Goal: Task Accomplishment & Management: Complete application form

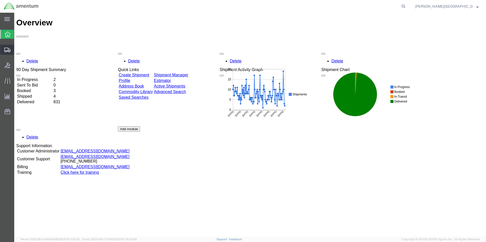
click at [0, 0] on span "Create Shipment" at bounding box center [0, 0] width 0 height 0
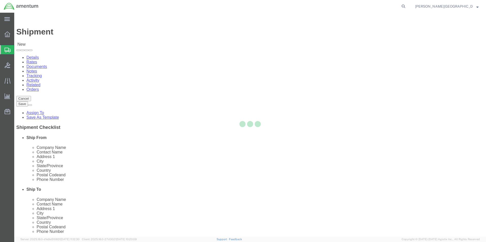
select select
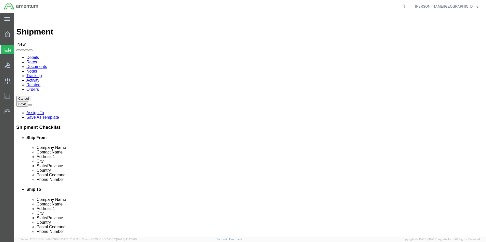
scroll to position [965, 0]
select select "49940"
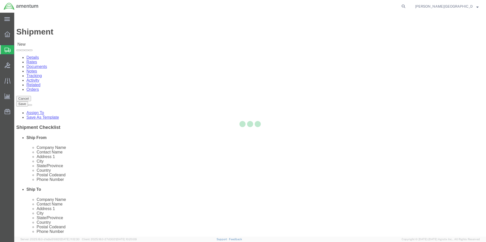
select select "[GEOGRAPHIC_DATA]"
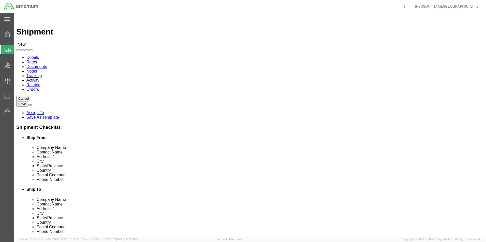
drag, startPoint x: 103, startPoint y: 175, endPoint x: 73, endPoint y: 175, distance: 29.5
click input "text"
type input "[PHONE_NUMBER]"
select select "49945"
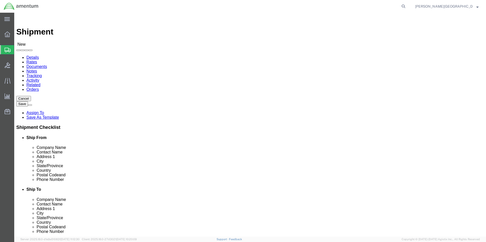
select select "[GEOGRAPHIC_DATA]"
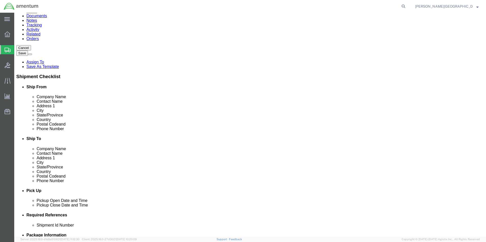
scroll to position [102, 0]
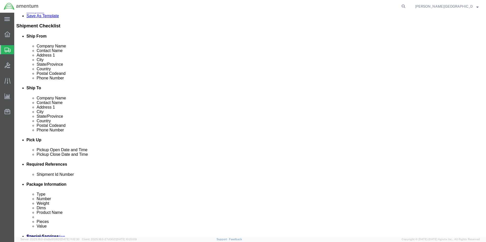
click div "[DATE] 1:00 PM"
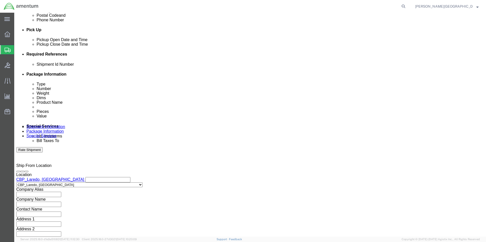
type input "3:00 PM"
click button "Apply"
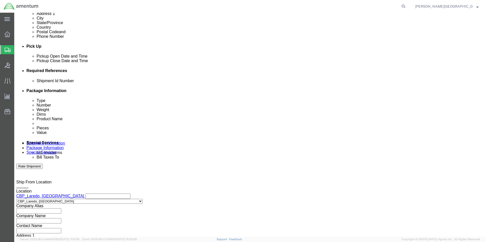
scroll to position [186, 0]
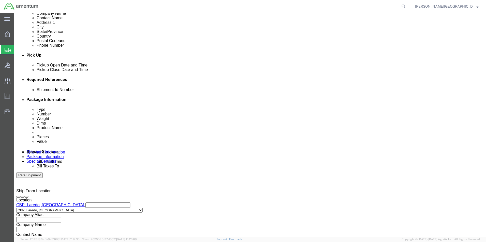
click button "Add reference"
click select "Select Account Type Activity ID Airline Appointment Number ASN Batch Request # …"
select select "DEPT"
click select "Select Account Type Activity ID Airline Appointment Number ASN Batch Request # …"
click input "text"
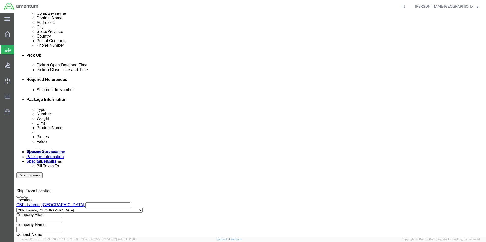
type input "Supply Department"
click button "Add reference"
click select "Select Account Type Activity ID Airline Appointment Number ASN Batch Request # …"
select select "PROJNUM"
click select "Select Account Type Activity ID Airline Appointment Number ASN Batch Request # …"
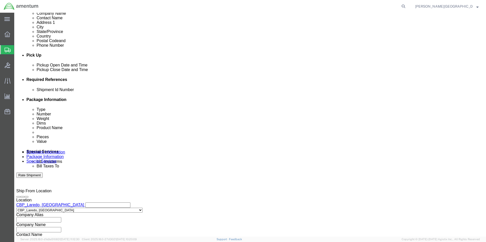
click input "text"
click input "6118.02.03.2219.000.LRT.0000"
type input "6118.03.03.2219.000.LRT.0000"
click button "Add reference"
click select "Select Account Type Activity ID Airline Appointment Number ASN Batch Request # …"
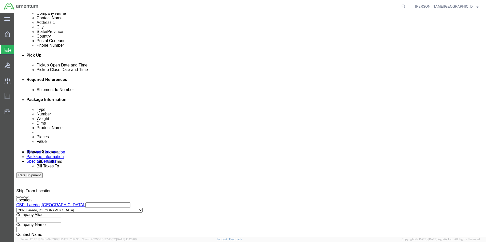
select select "CUSTREF"
click select "Select Account Type Activity ID Airline Appointment Number ASN Batch Request # …"
click input "text"
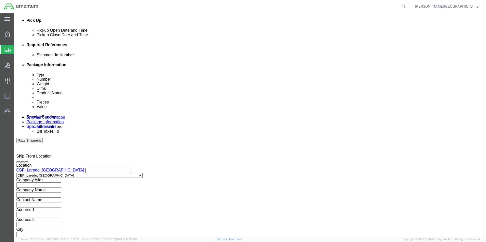
scroll to position [221, 0]
type input "Loan Tool Borescope"
click button "Continue"
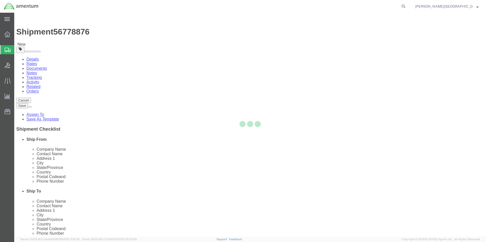
select select "CBOX"
click at [100, 121] on div at bounding box center [249, 125] width 471 height 224
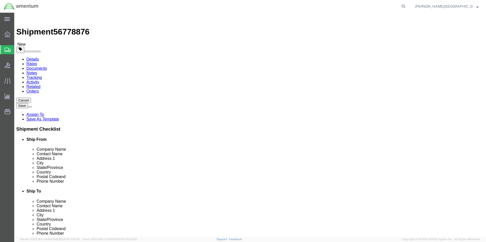
click input "text"
type input "23"
type input "20"
type input "16"
click input "0.00"
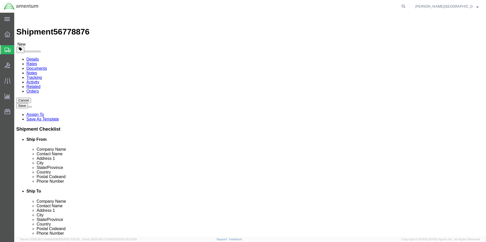
type input "26.00"
click link "Add Content"
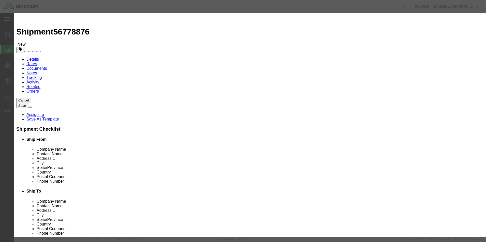
click input "text"
type input "Borescope"
click textarea
click input "0"
type input "1"
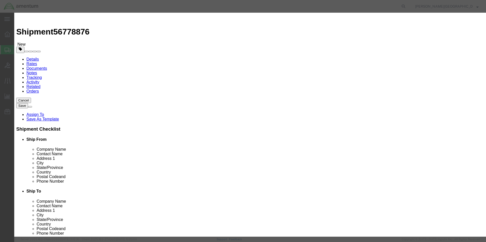
click input "text"
type input "7500.00"
click button "Save & Close"
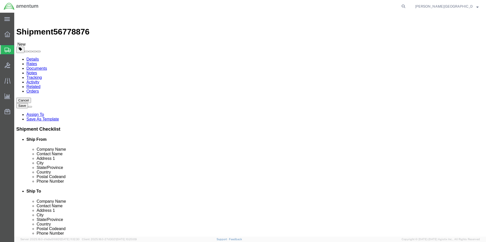
drag, startPoint x: 10, startPoint y: 200, endPoint x: 26, endPoint y: 196, distance: 16.2
click button "Previous"
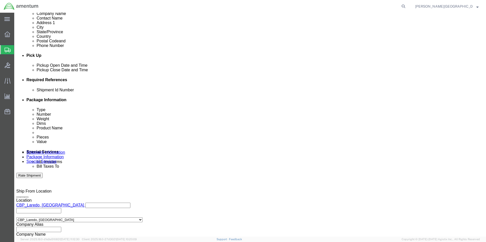
scroll to position [203, 0]
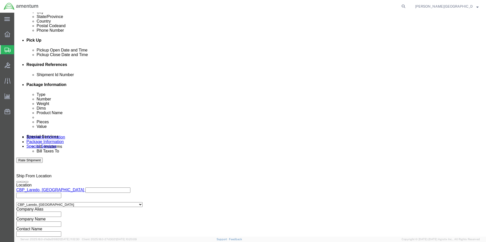
click input "text"
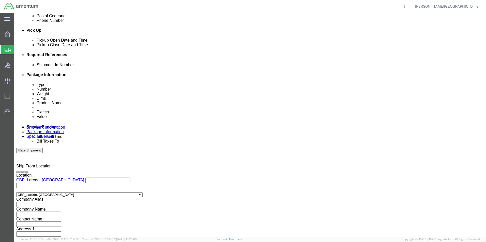
scroll to position [221, 0]
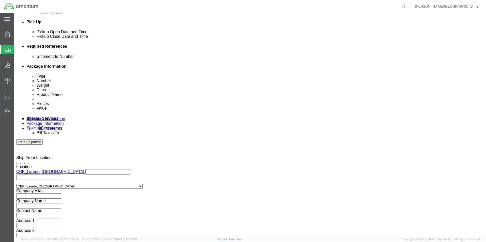
type input "56778876"
click button "Continue"
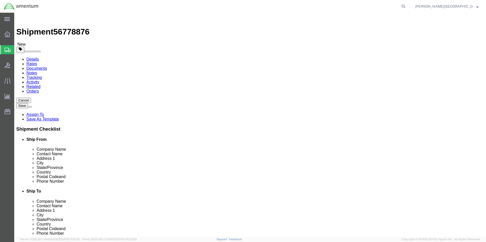
click button "Continue"
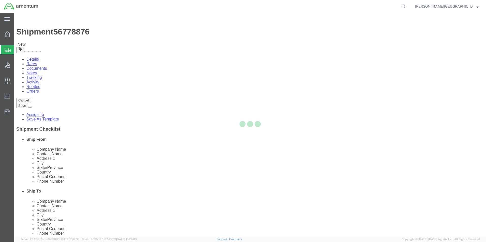
select select
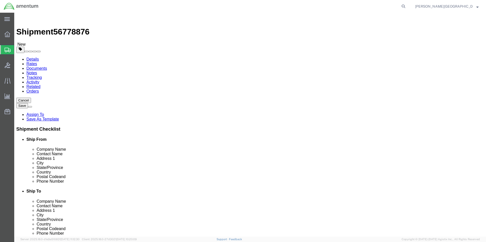
click button "Rate Shipment"
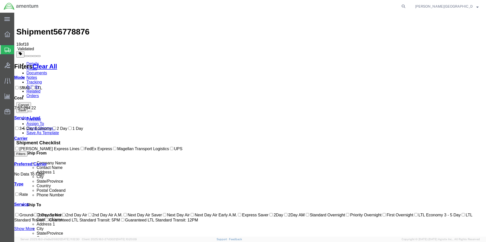
checkbox input "true"
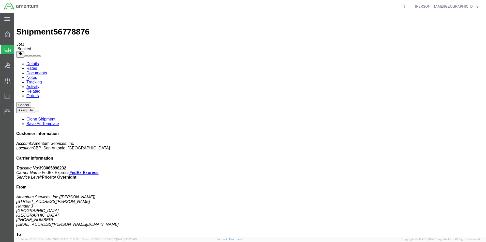
drag, startPoint x: 213, startPoint y: 91, endPoint x: 230, endPoint y: 136, distance: 48.9
click at [34, 62] on link "Details" at bounding box center [32, 64] width 12 height 4
click link "Schedule pickup request"
click at [0, 0] on span "Create Shipment" at bounding box center [0, 0] width 0 height 0
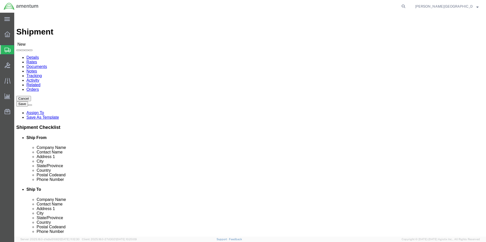
scroll to position [991, 0]
select select "49940"
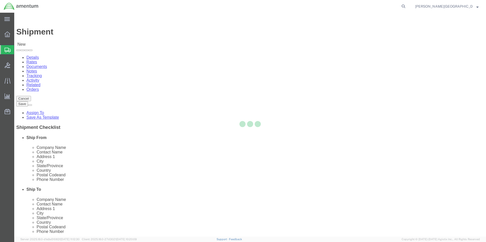
select select "[GEOGRAPHIC_DATA]"
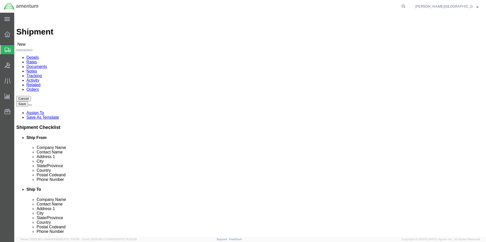
drag, startPoint x: 101, startPoint y: 173, endPoint x: 74, endPoint y: 172, distance: 26.7
click div
type input "[PHONE_NUMBER]"
select select "49831"
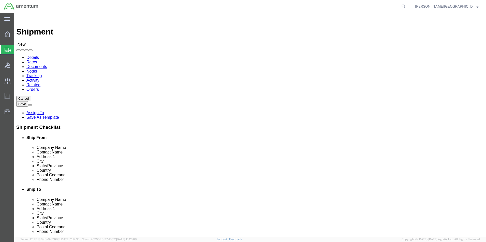
select select "[GEOGRAPHIC_DATA]"
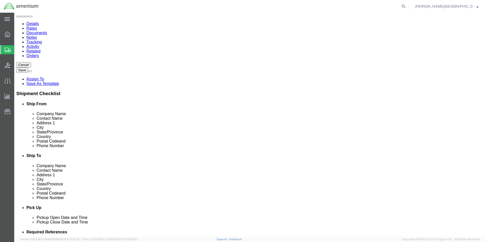
scroll to position [102, 0]
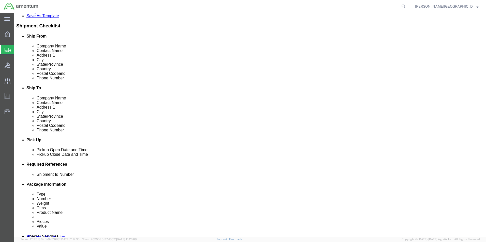
click div "[DATE] 1:00 PM"
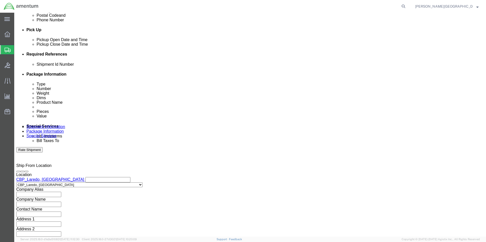
type input "3:00 PM"
click button "Apply"
click div "Add reference"
click button "Add reference"
click select "Select Account Type Activity ID Airline Appointment Number ASN Batch Request # …"
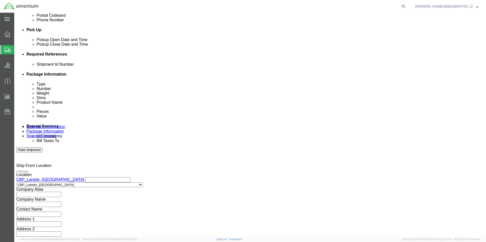
select select "DEPT"
click select "Select Account Type Activity ID Airline Appointment Number ASN Batch Request # …"
click input "text"
type input "Supply Department"
click button "Add reference"
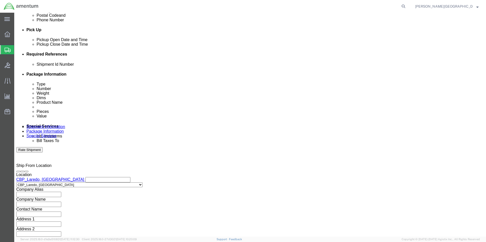
click select "Select Account Type Activity ID Airline Appointment Number ASN Batch Request # …"
select select "PROJNUM"
click select "Select Account Type Activity ID Airline Appointment Number ASN Batch Request # …"
click input "text"
click input "6118.02.03.2219.000.LRT.0000"
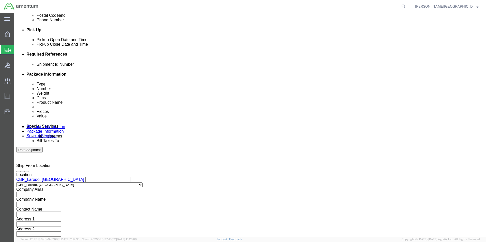
type input "6118.03.03.2219.000.LRT.0000"
click button "Add reference"
click select "Select Account Type Activity ID Airline Appointment Number ASN Batch Request # …"
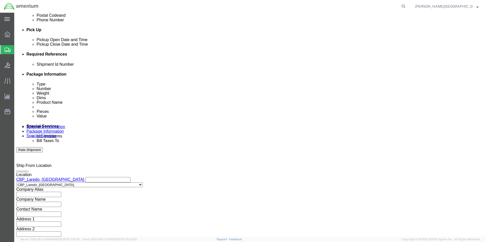
select select "CUSTREF"
click select "Select Account Type Activity ID Airline Appointment Number ASN Batch Request # …"
click input "text"
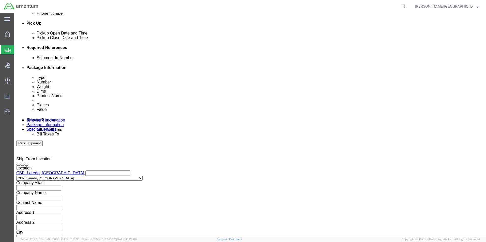
scroll to position [221, 0]
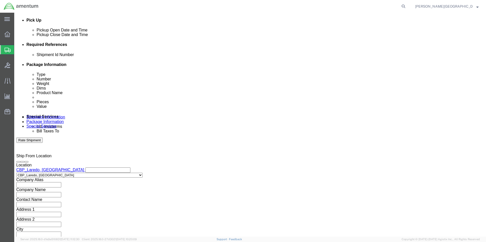
type input "Logcards for B2 Main Rotor Blades"
click button "Continue"
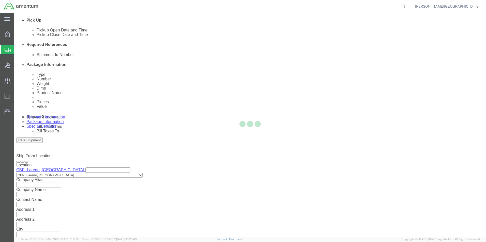
scroll to position [0, 0]
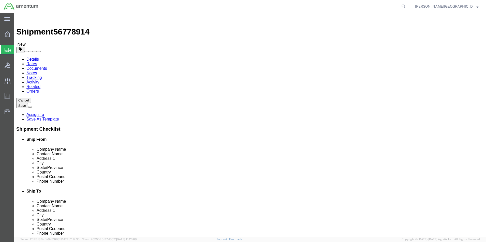
click select "Select BCK Boxes Bale(s) Basket(s) Bolt(s) Bottle(s) Buckets Bulk Bundle(s) Can…"
select select "ENV"
click select "Select BCK Boxes Bale(s) Basket(s) Bolt(s) Bottle(s) Buckets Bulk Bundle(s) Can…"
type input "9.50"
type input "12.50"
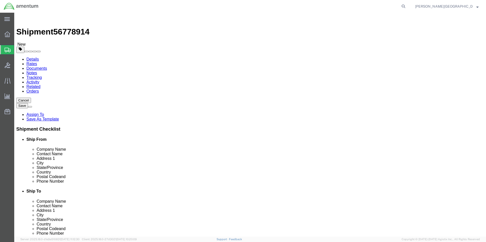
type input "0.25"
type input "1"
click link "Add Content"
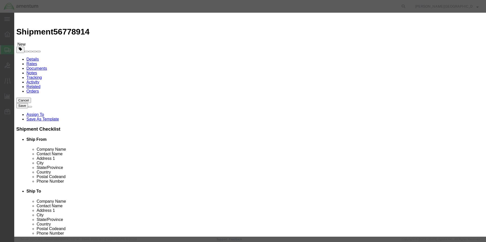
click input "text"
type input "Logcards and Red tags for Main Rotor Blades"
click input "0"
type input "12"
click input "text"
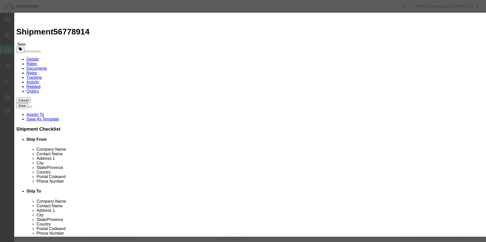
type input "250.00"
click button "Save & Close"
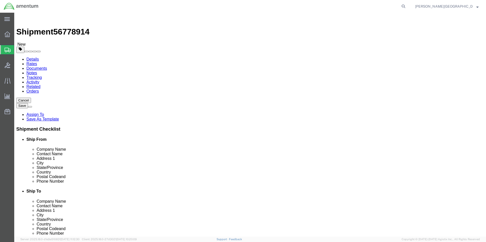
click button "Previous"
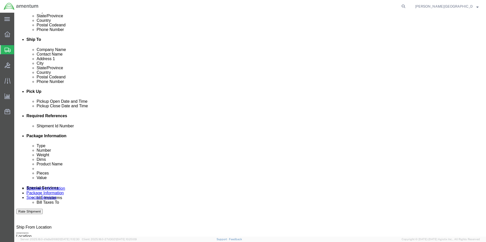
scroll to position [152, 0]
click input "text"
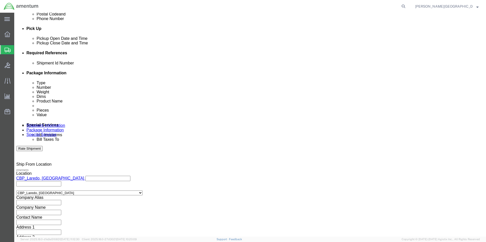
scroll to position [221, 0]
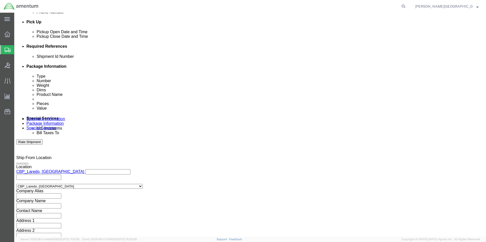
type input "56778914"
drag, startPoint x: 348, startPoint y: 203, endPoint x: 342, endPoint y: 201, distance: 6.8
click button "Continue"
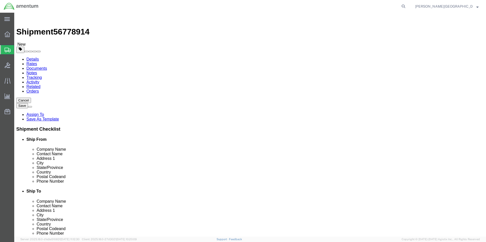
click button "Continue"
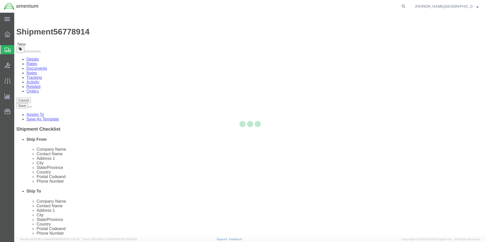
select select
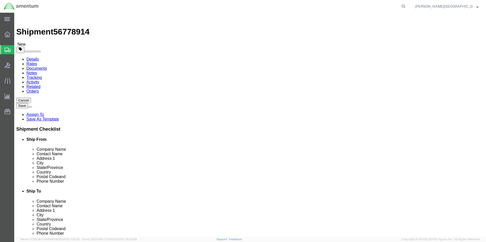
click button "Rate Shipment"
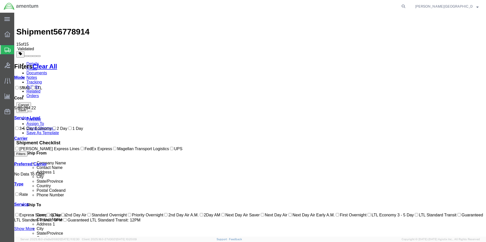
checkbox input "true"
